Goal: Entertainment & Leisure: Consume media (video, audio)

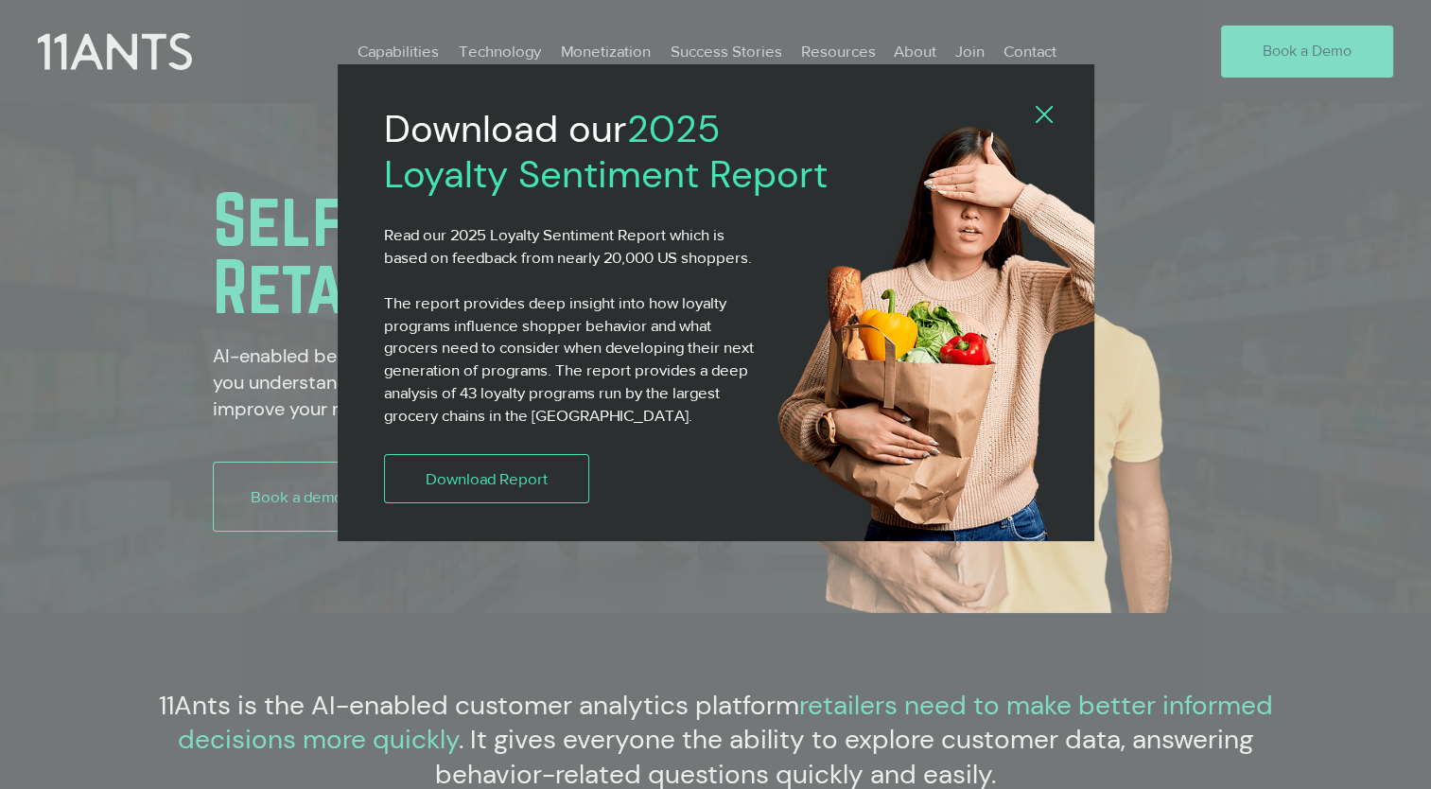
drag, startPoint x: 1042, startPoint y: 108, endPoint x: 1025, endPoint y: 137, distance: 33.9
click at [1042, 108] on icon "Back to site" at bounding box center [1044, 114] width 17 height 17
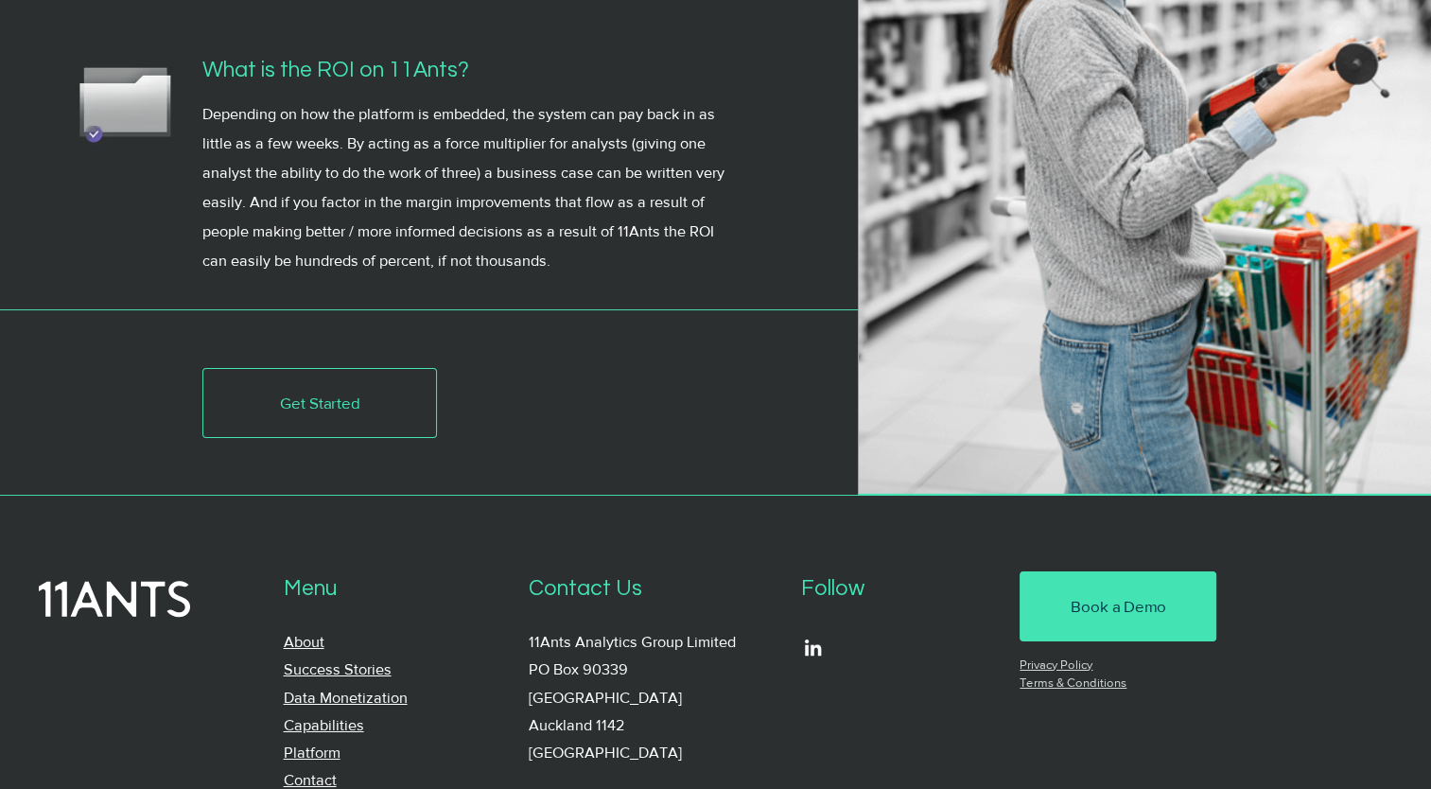
scroll to position [6644, 0]
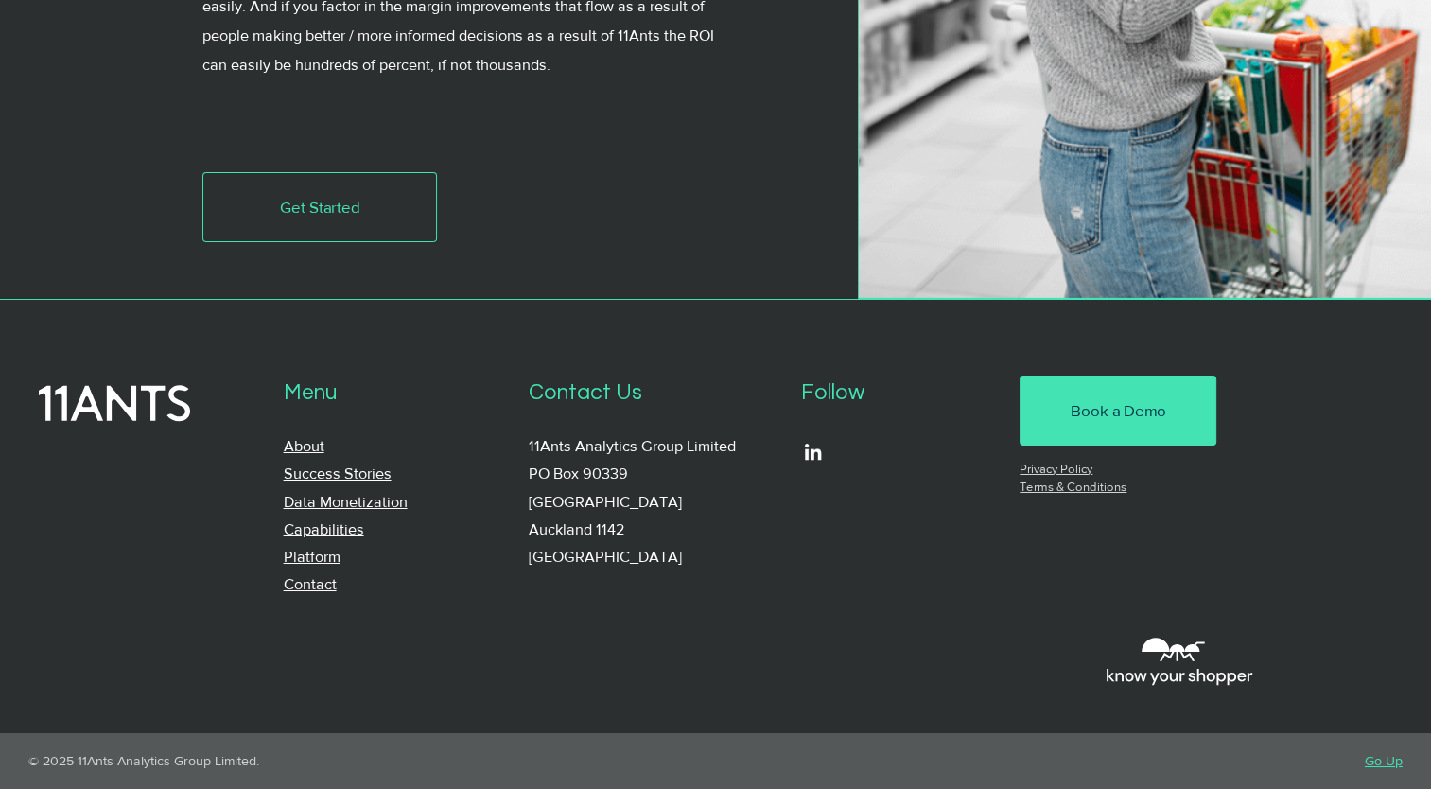
click at [360, 479] on link "Success Stories" at bounding box center [338, 473] width 108 height 16
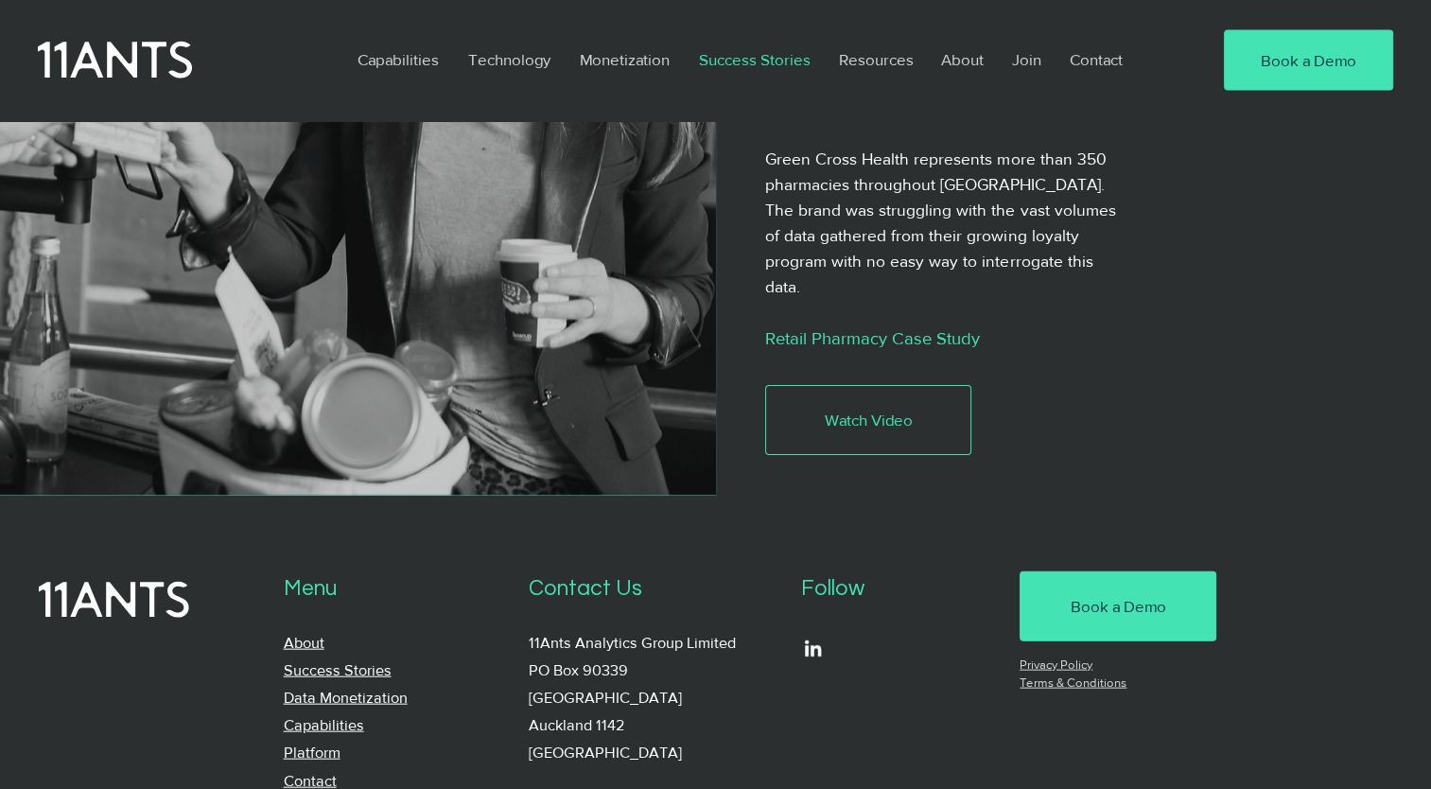
scroll to position [4109, 0]
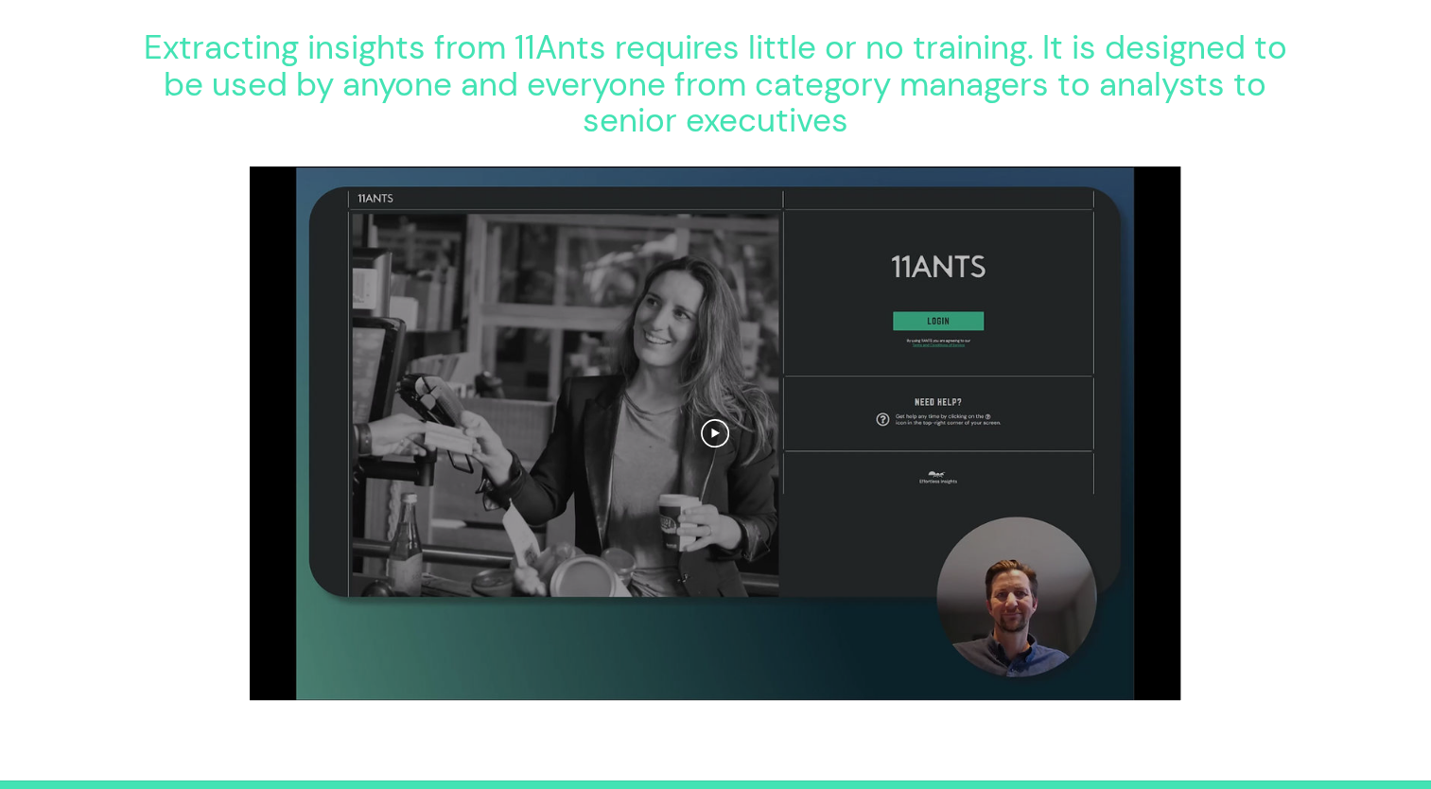
scroll to position [2460, 0]
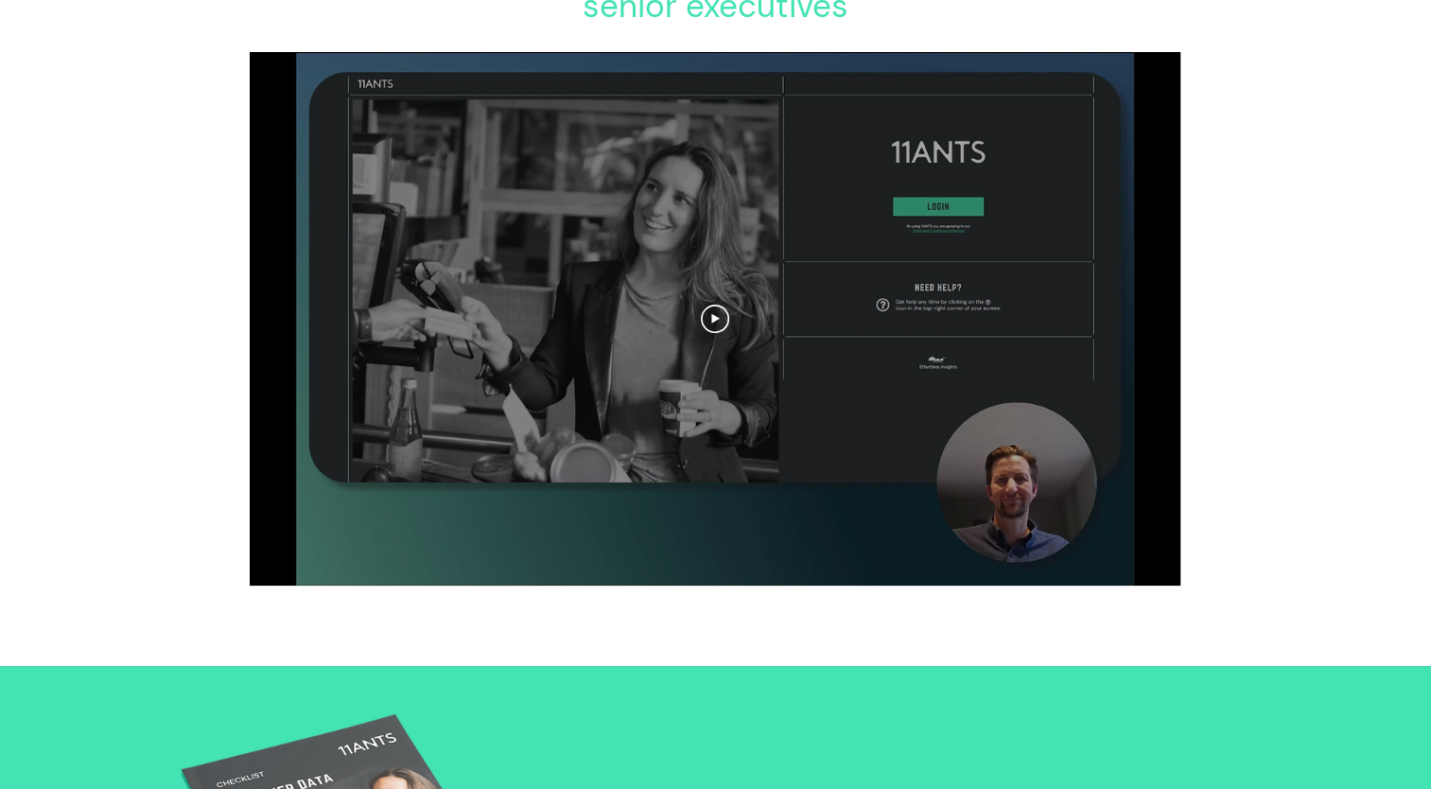
click at [731, 337] on div at bounding box center [715, 319] width 931 height 534
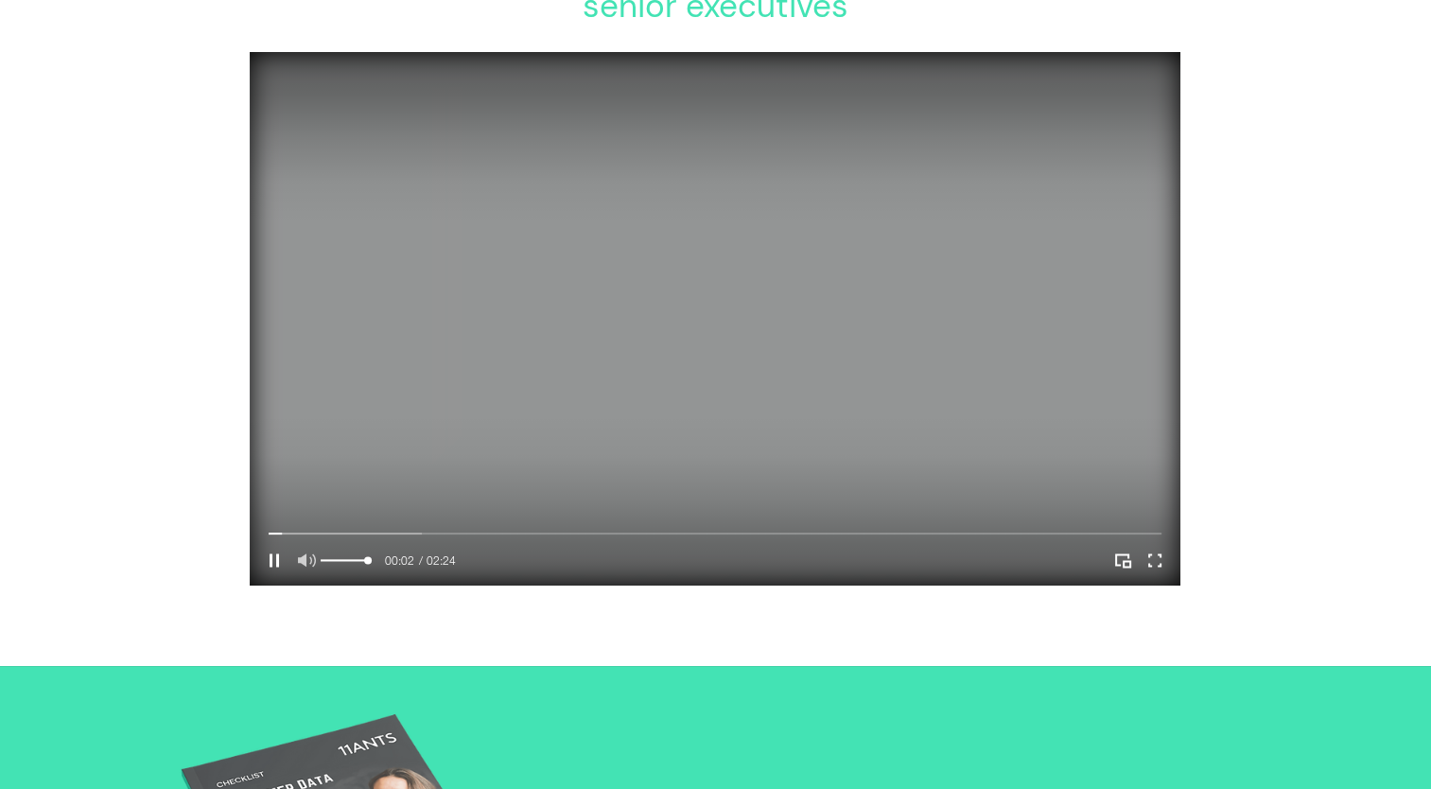
click at [307, 567] on icon "Mute" at bounding box center [307, 559] width 18 height 13
click at [314, 536] on div "Your Video Title Video Player" at bounding box center [715, 534] width 893 height 6
click at [351, 536] on div "Your Video Title Video Player" at bounding box center [715, 534] width 893 height 6
click at [413, 536] on div "Your Video Title Video Player" at bounding box center [715, 534] width 893 height 6
click at [453, 536] on div "Your Video Title Video Player" at bounding box center [715, 534] width 893 height 6
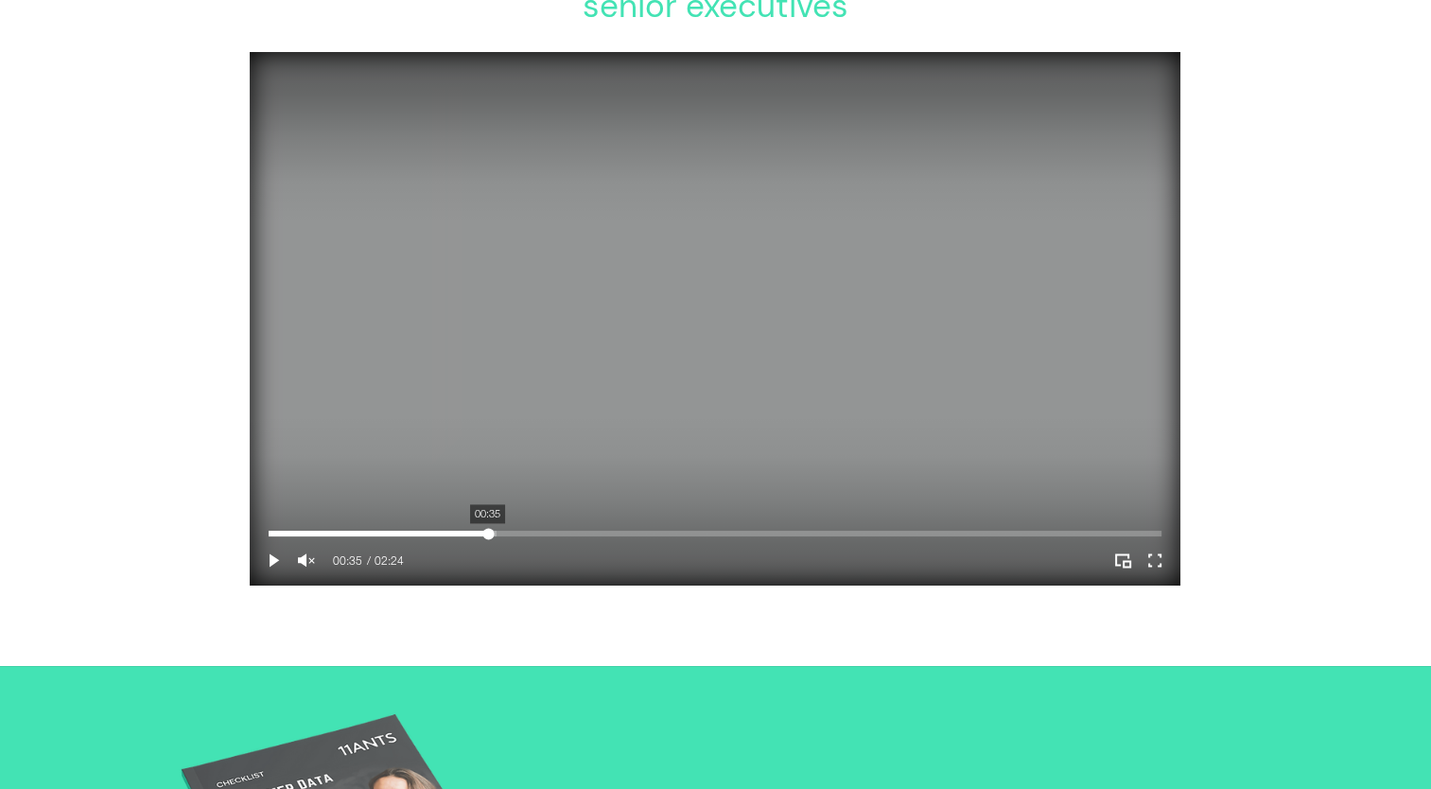
click at [488, 536] on div "Your Video Title Video Player" at bounding box center [715, 534] width 893 height 6
click at [515, 536] on div "Your Video Title Video Player" at bounding box center [715, 534] width 893 height 6
click at [565, 536] on div "Your Video Title Video Player" at bounding box center [715, 534] width 893 height 6
click at [633, 536] on div "Your Video Title Video Player" at bounding box center [715, 534] width 893 height 6
click at [1155, 569] on icon "Enter full screen" at bounding box center [1155, 560] width 29 height 29
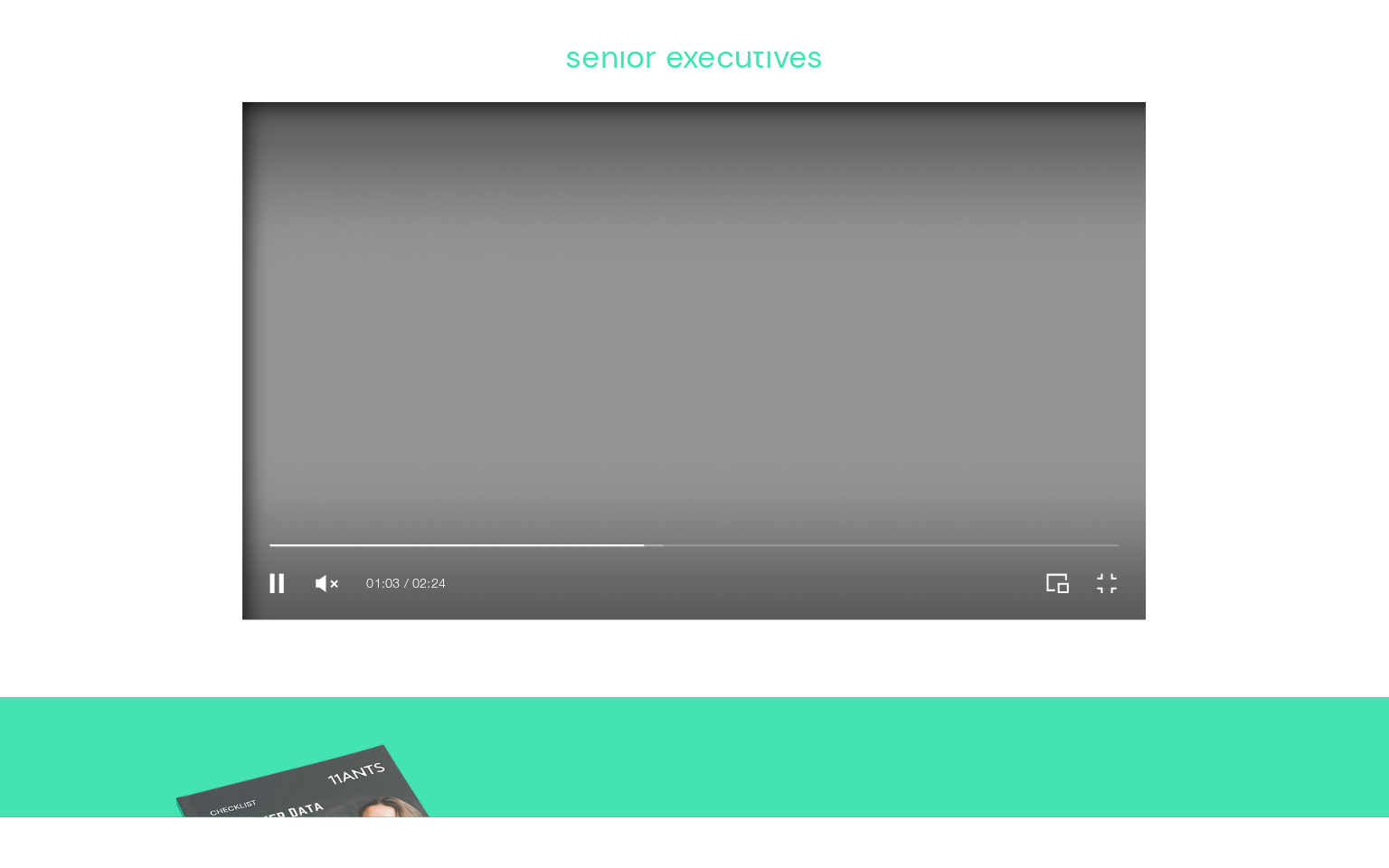
scroll to position [0, 0]
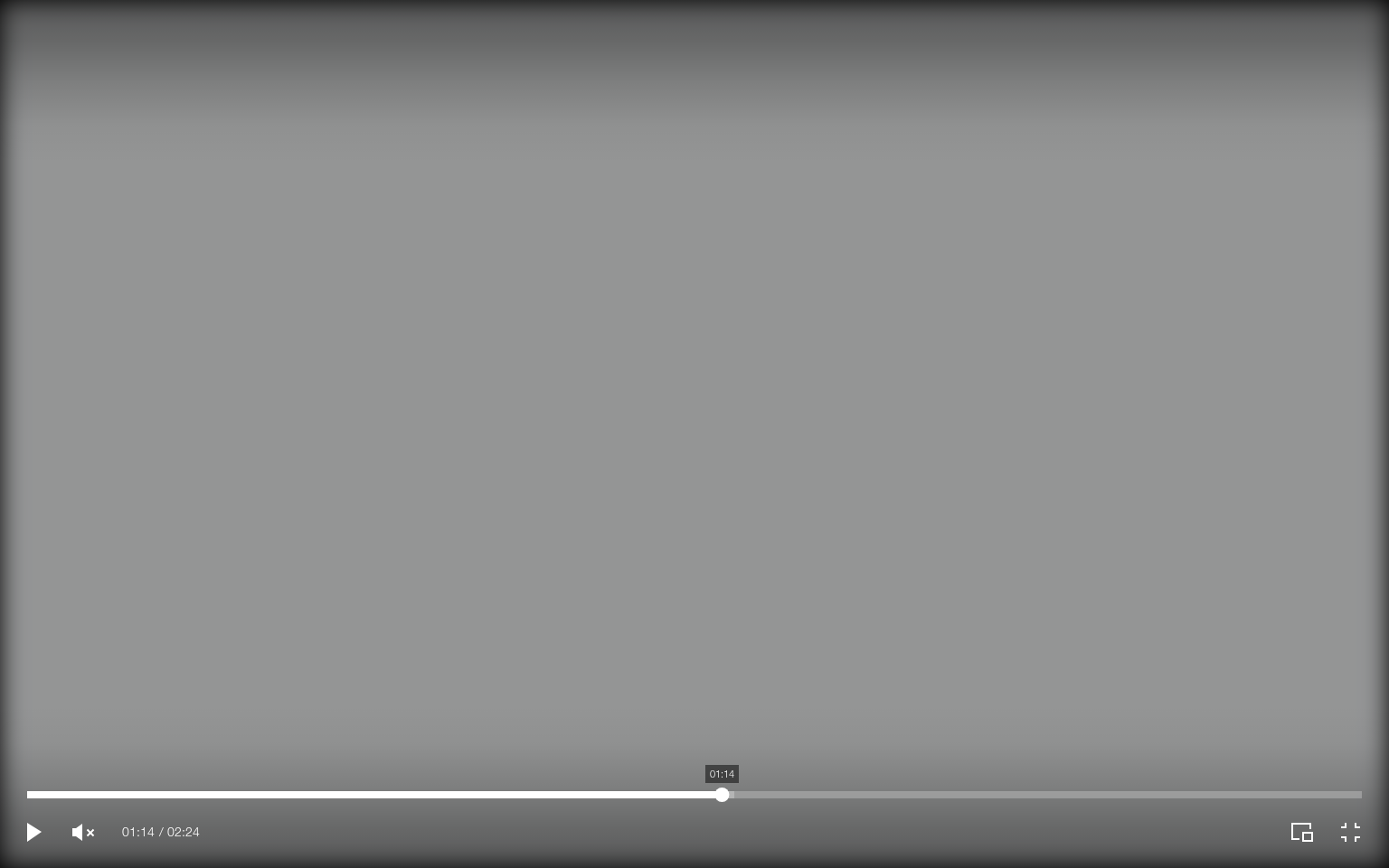
click at [722, 753] on div "Your Video Title Video Player" at bounding box center [694, 795] width 1335 height 8
click at [803, 753] on div "Your Video Title Video Player" at bounding box center [694, 795] width 1335 height 8
click at [894, 753] on div "Your Video Title Video Player" at bounding box center [694, 795] width 1335 height 8
click at [966, 753] on div "Your Video Title Video Player" at bounding box center [694, 795] width 1335 height 8
click at [1084, 753] on div "Your Video Title Video Player" at bounding box center [694, 795] width 1335 height 8
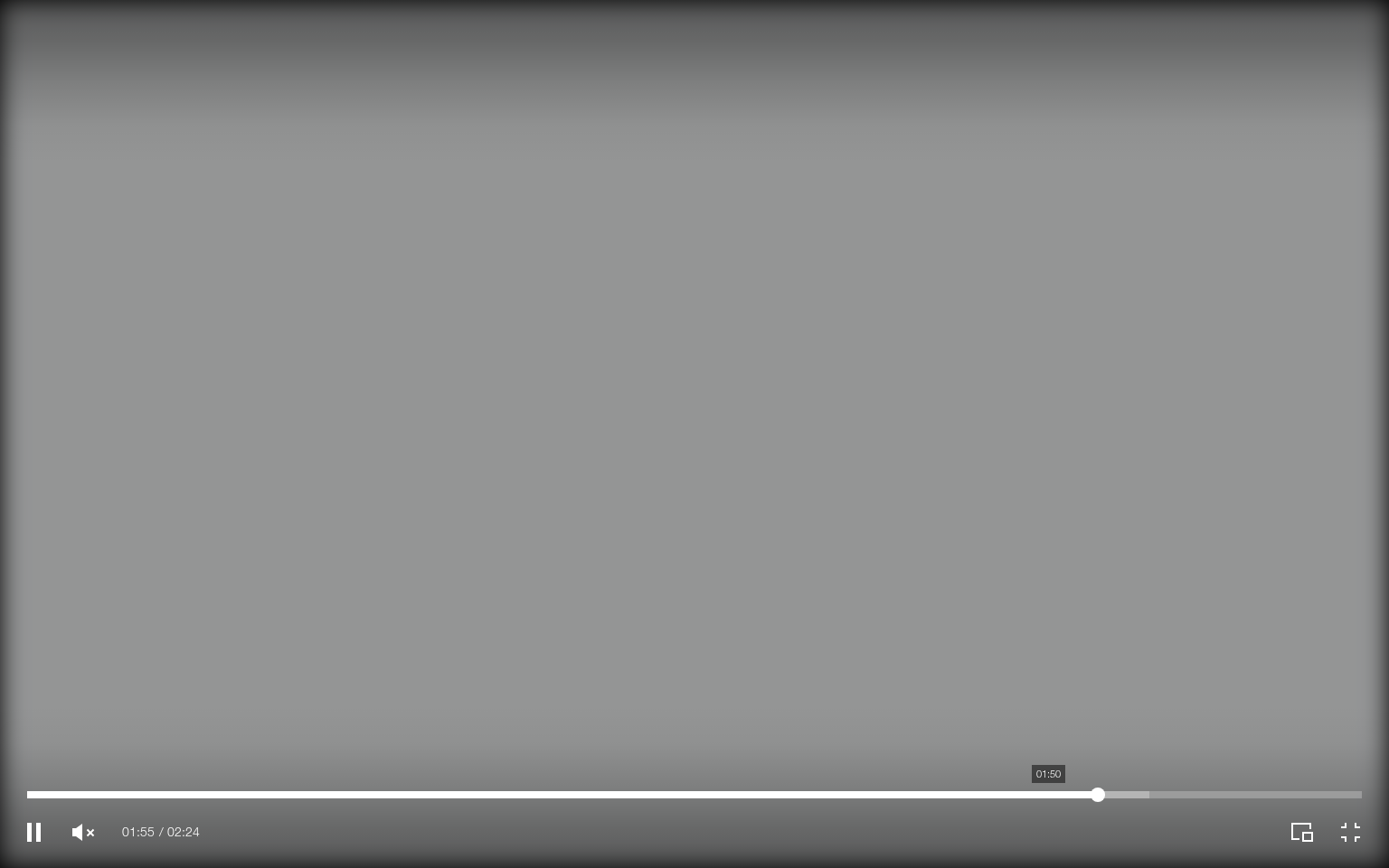
click at [1049, 753] on div "Your Video Title Video Player" at bounding box center [694, 795] width 1335 height 8
click at [1100, 753] on div "Your Video Title Video Player" at bounding box center [694, 795] width 1335 height 8
click at [1193, 753] on div "Your Video Title Video Player" at bounding box center [694, 795] width 1335 height 8
click at [1233, 753] on div "Your Video Title Video Player" at bounding box center [694, 795] width 1335 height 8
click at [1272, 753] on div "Your Video Title Video Player" at bounding box center [694, 795] width 1335 height 8
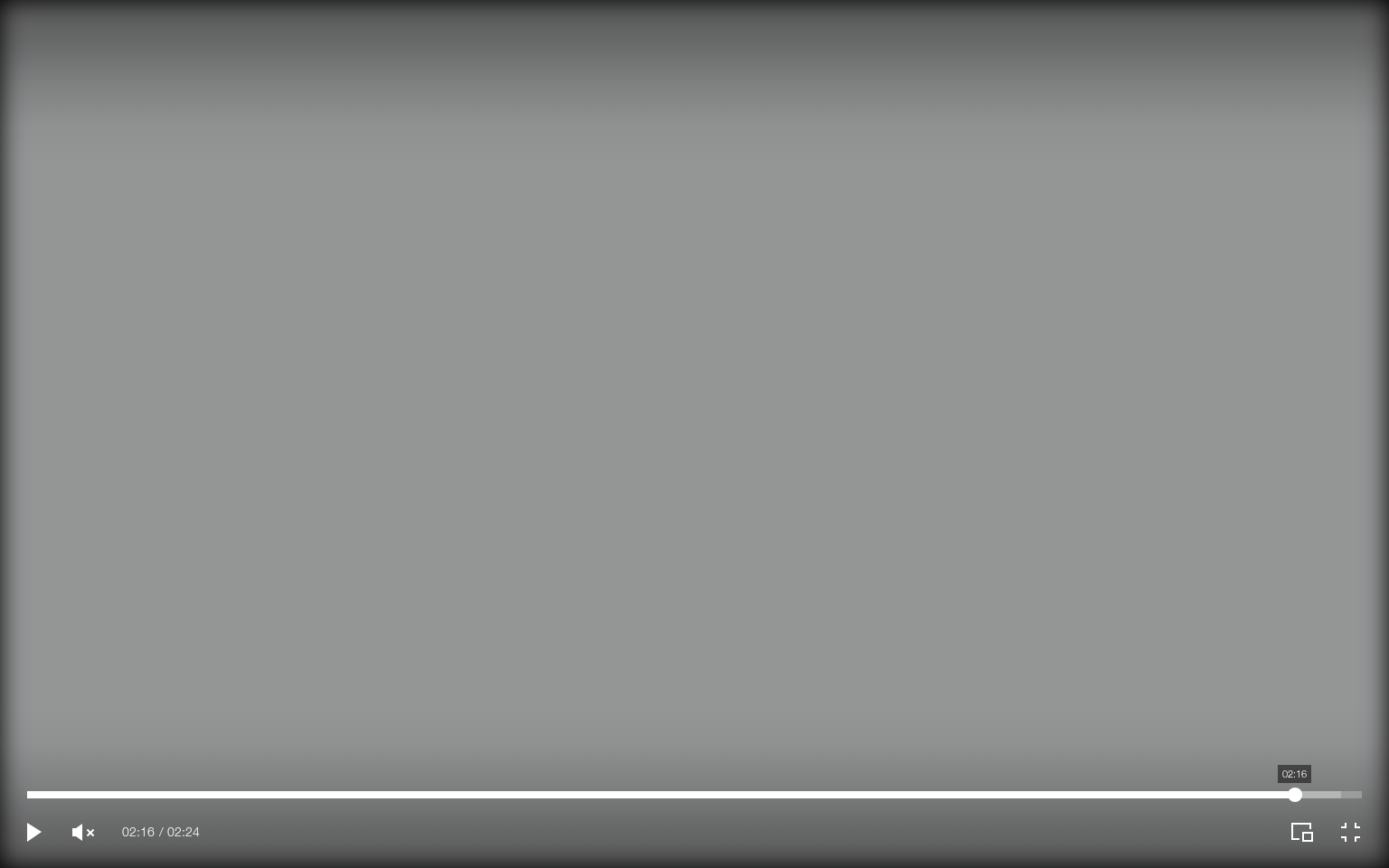
click at [1295, 753] on div "Your Video Title Video Player" at bounding box center [694, 795] width 1335 height 8
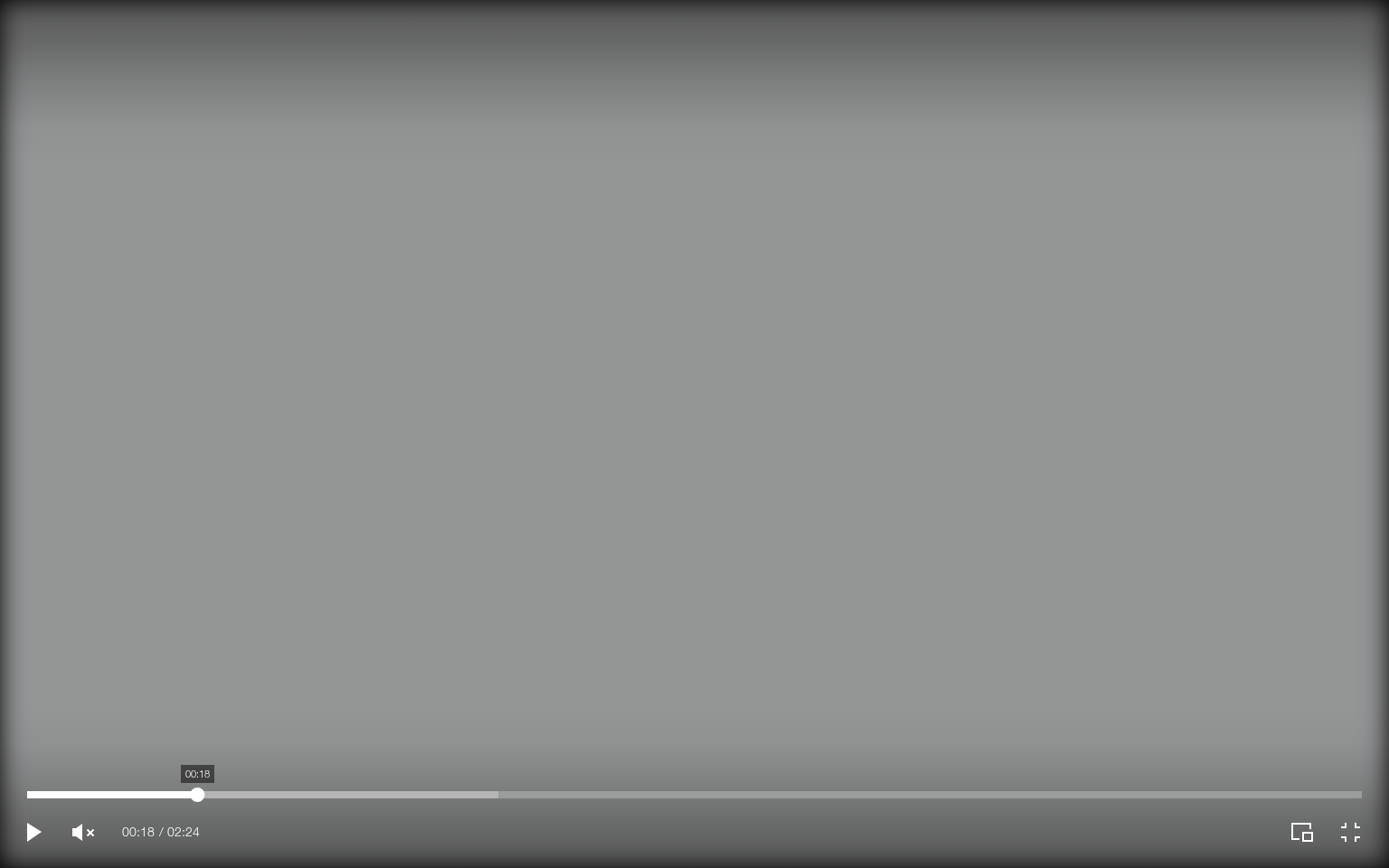
click at [197, 753] on div "Your Video Title Video Player" at bounding box center [694, 795] width 1335 height 8
click at [340, 753] on div "Your Video Title Video Player" at bounding box center [694, 795] width 1335 height 8
click at [409, 753] on div "Your Video Title Video Player" at bounding box center [694, 795] width 1335 height 8
click at [488, 753] on div "Your Video Title Video Player" at bounding box center [694, 795] width 1335 height 8
click at [512, 753] on div "00:50 02:24" at bounding box center [347, 833] width 695 height 73
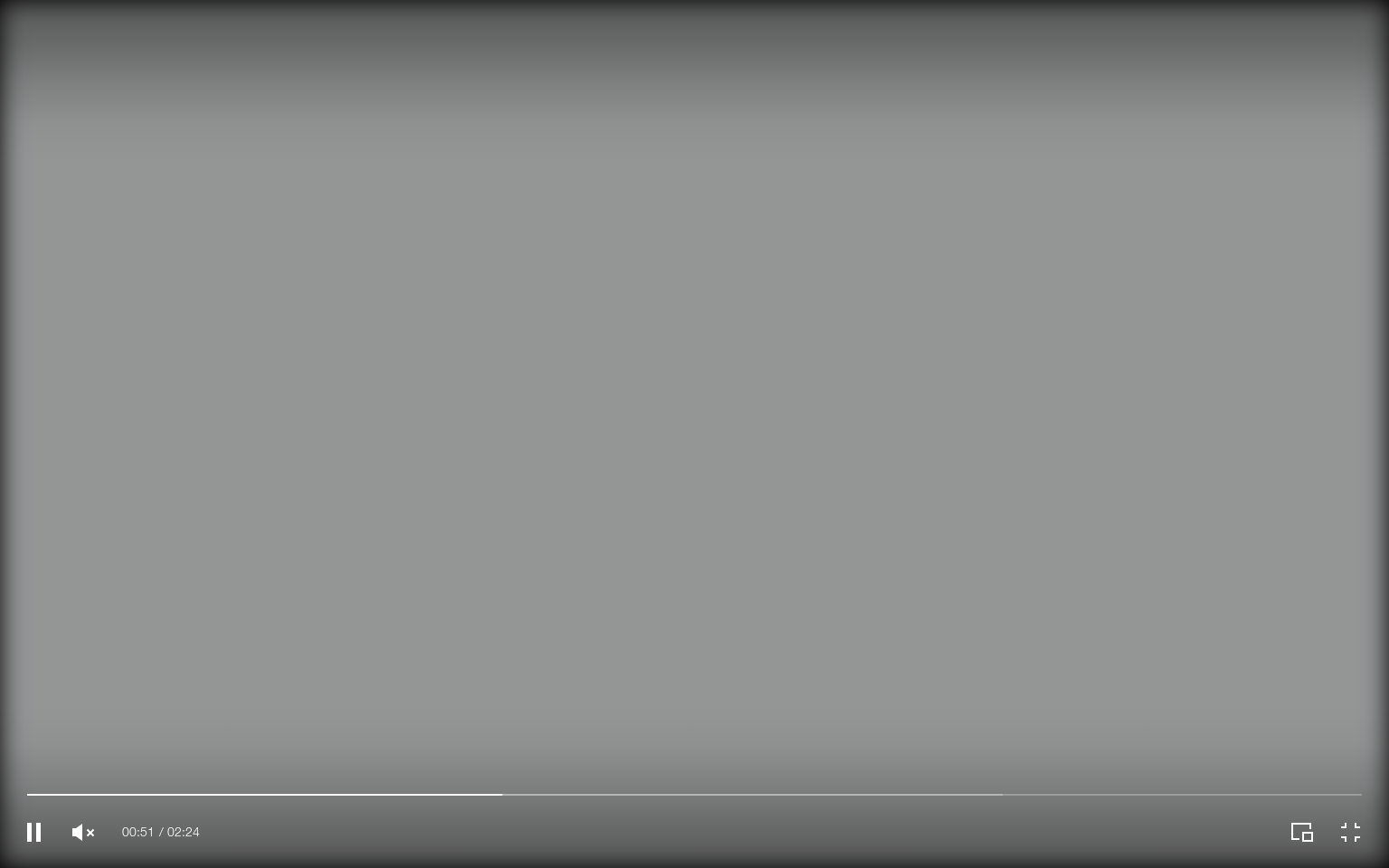
click at [596, 753] on div "00:51 02:24" at bounding box center [347, 833] width 695 height 73
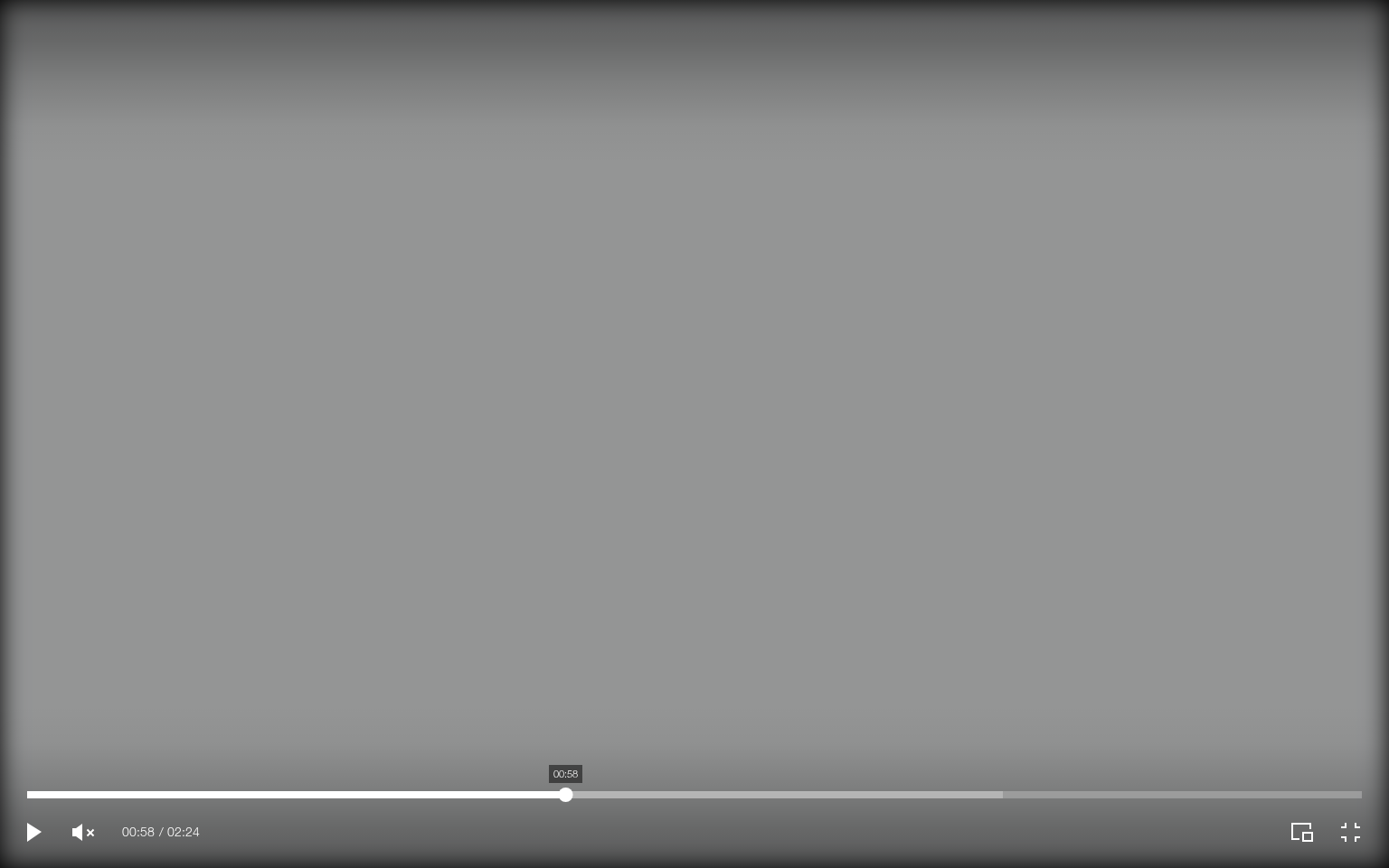
click at [565, 753] on div "Your Video Title Video Player" at bounding box center [694, 795] width 1335 height 8
click at [627, 753] on div "Your Video Title Video Player" at bounding box center [694, 795] width 1335 height 8
click at [669, 753] on div "Your Video Title Video Player" at bounding box center [694, 795] width 1335 height 8
click at [727, 753] on div "Your Video Title Video Player" at bounding box center [694, 795] width 1335 height 8
click at [908, 753] on div "Your Video Title Video Player" at bounding box center [694, 795] width 1335 height 8
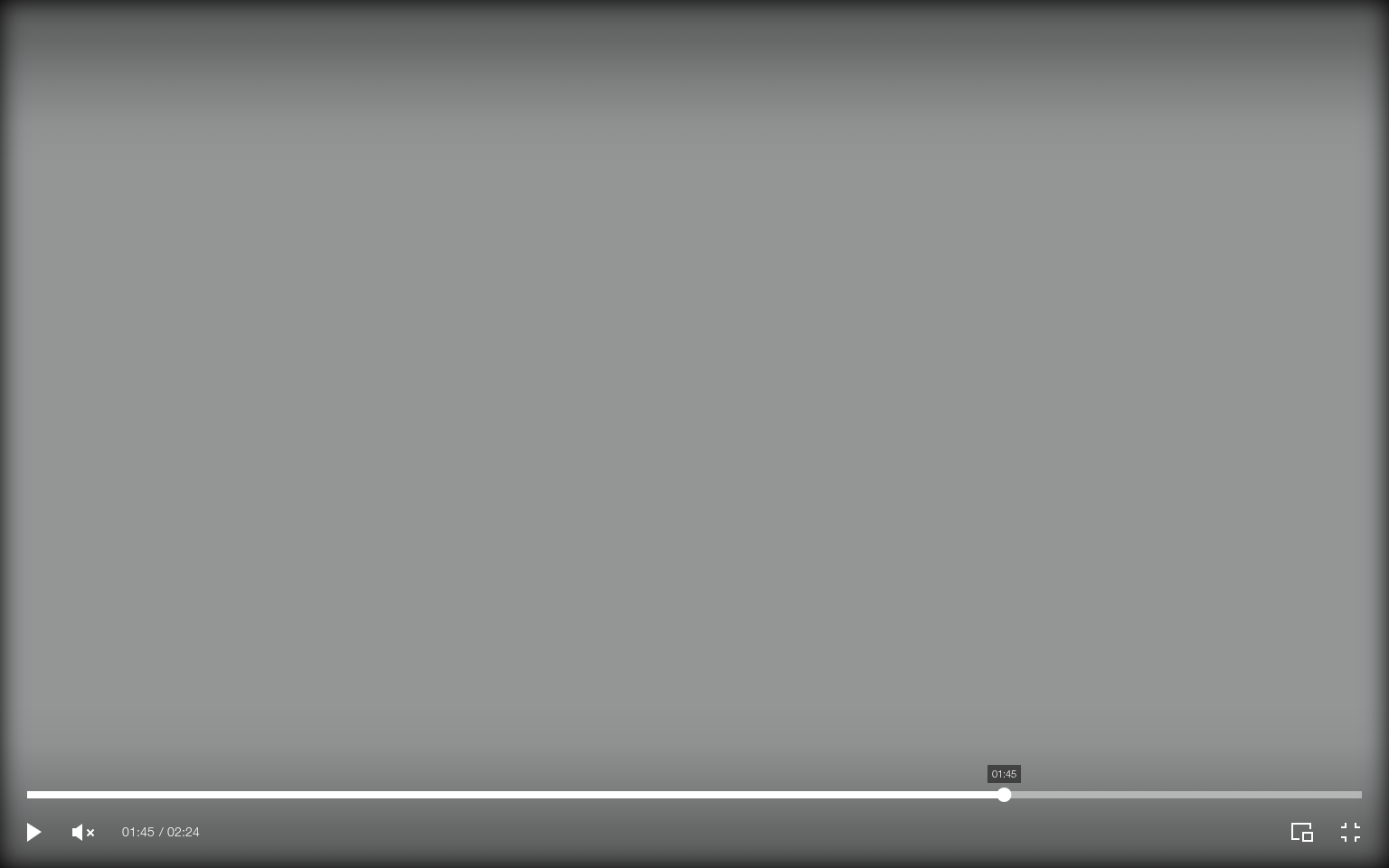
click at [1004, 753] on div "Your Video Title Video Player" at bounding box center [694, 795] width 1335 height 8
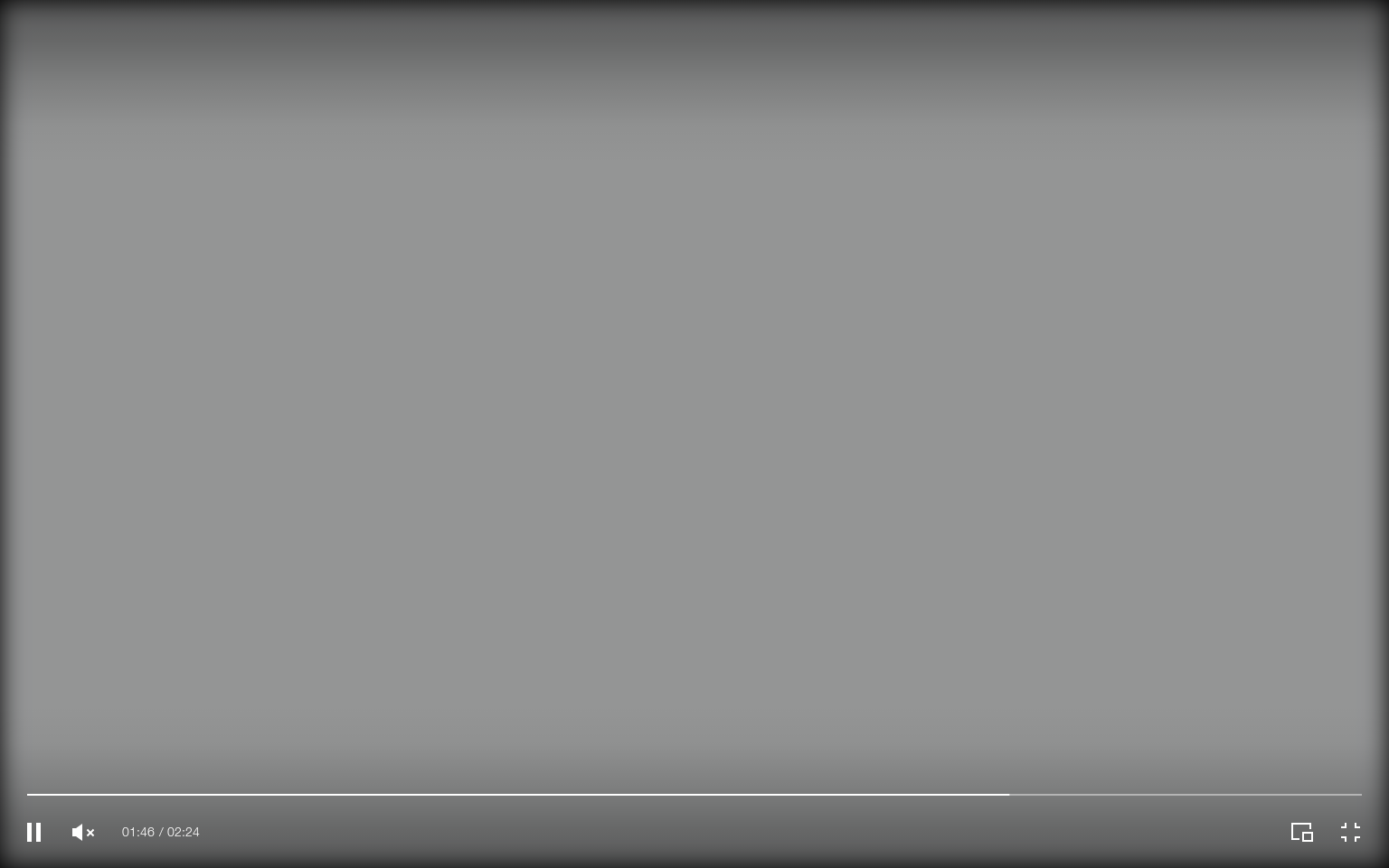
click at [1129, 753] on video "Your Video Title Video Player" at bounding box center [694, 434] width 1389 height 868
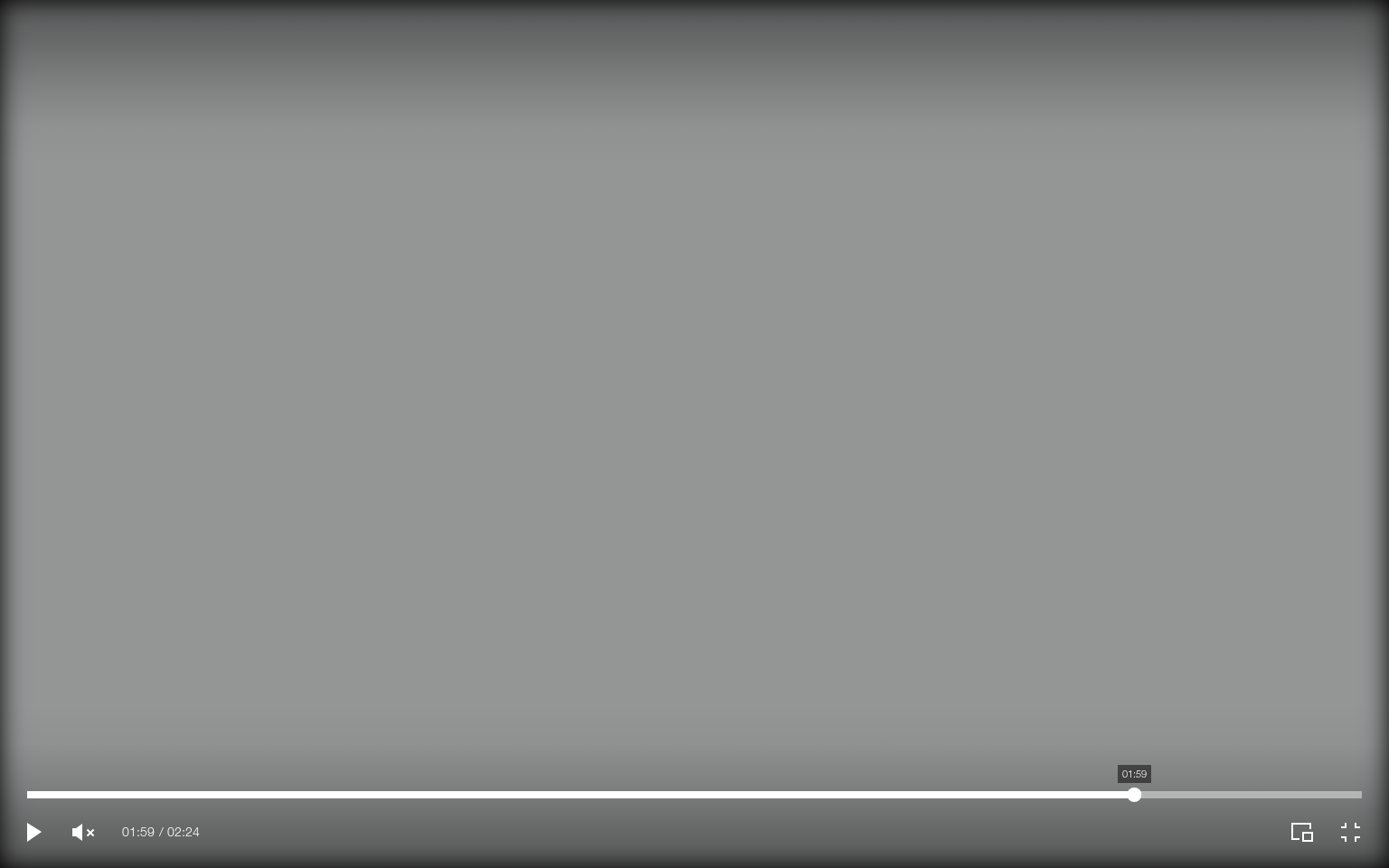
click at [1134, 753] on div "Your Video Title Video Player" at bounding box center [694, 795] width 1335 height 8
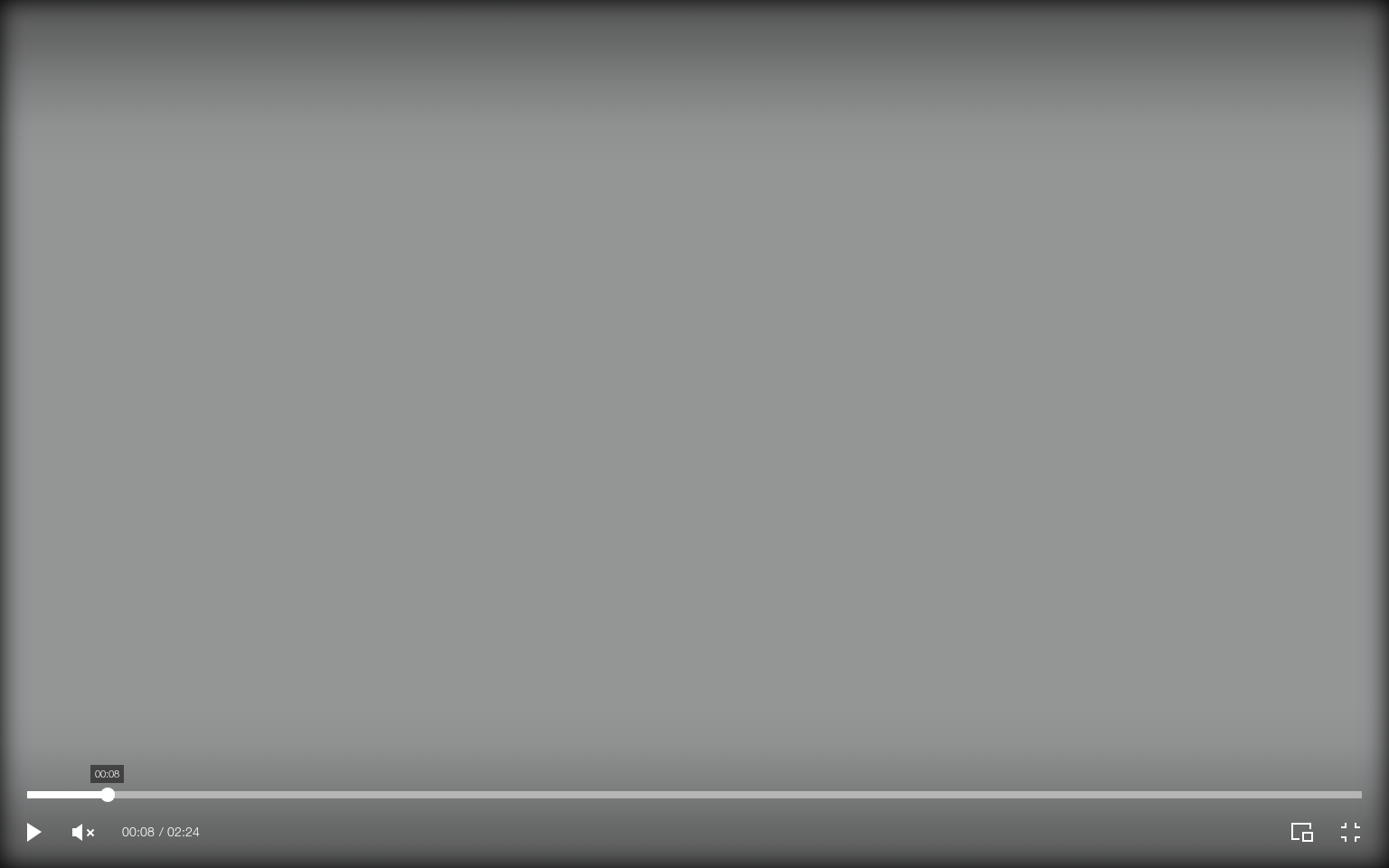
click at [108, 753] on div "Your Video Title Video Player" at bounding box center [694, 795] width 1335 height 8
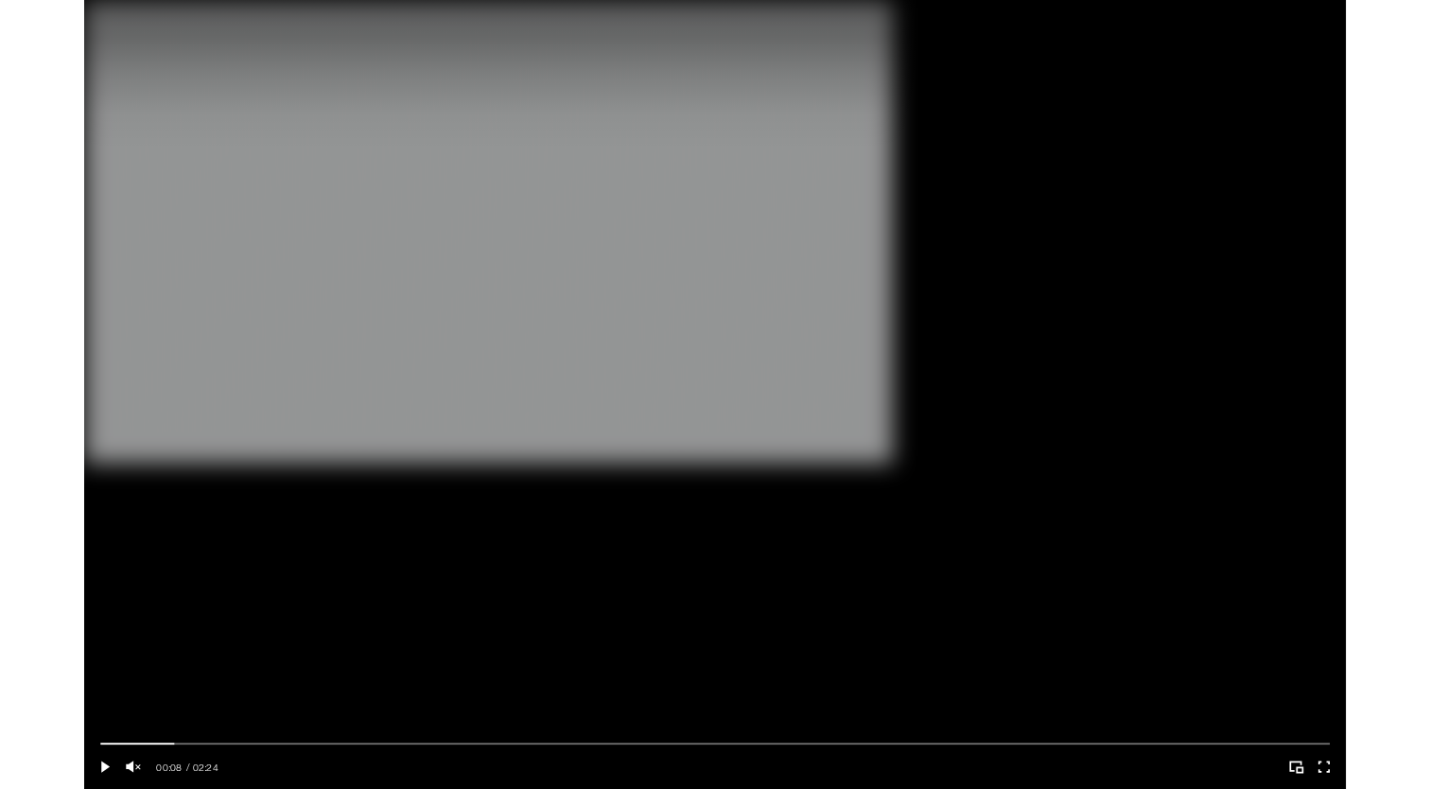
scroll to position [2460, 0]
